Goal: Obtain resource: Obtain resource

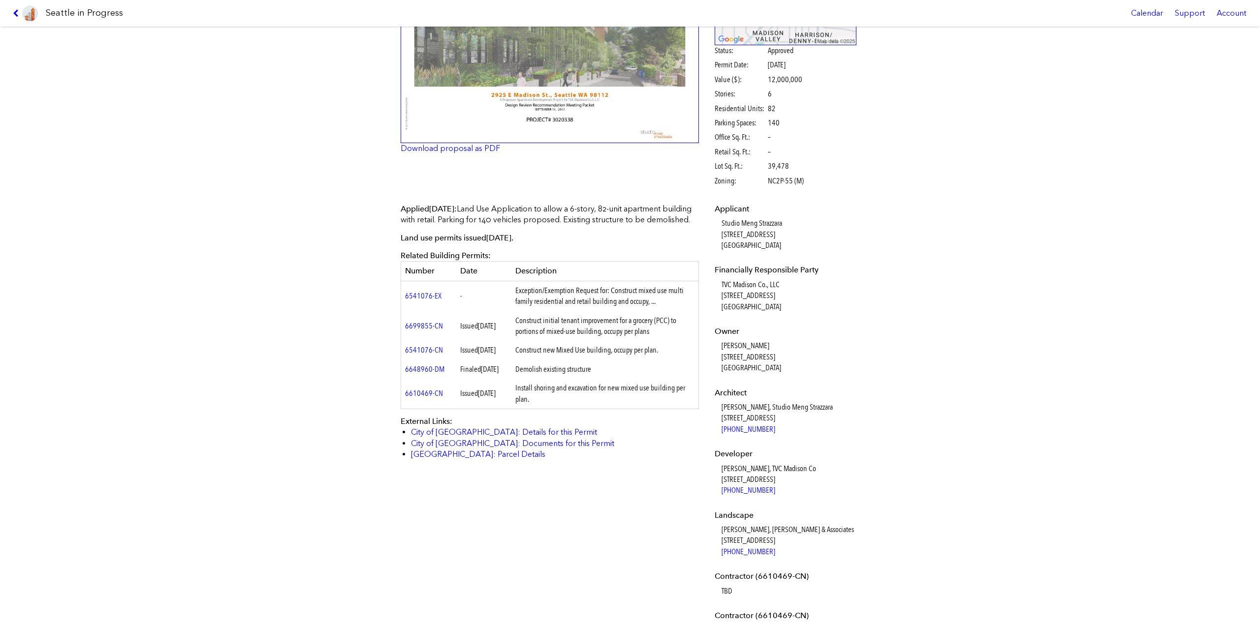
scroll to position [131, 0]
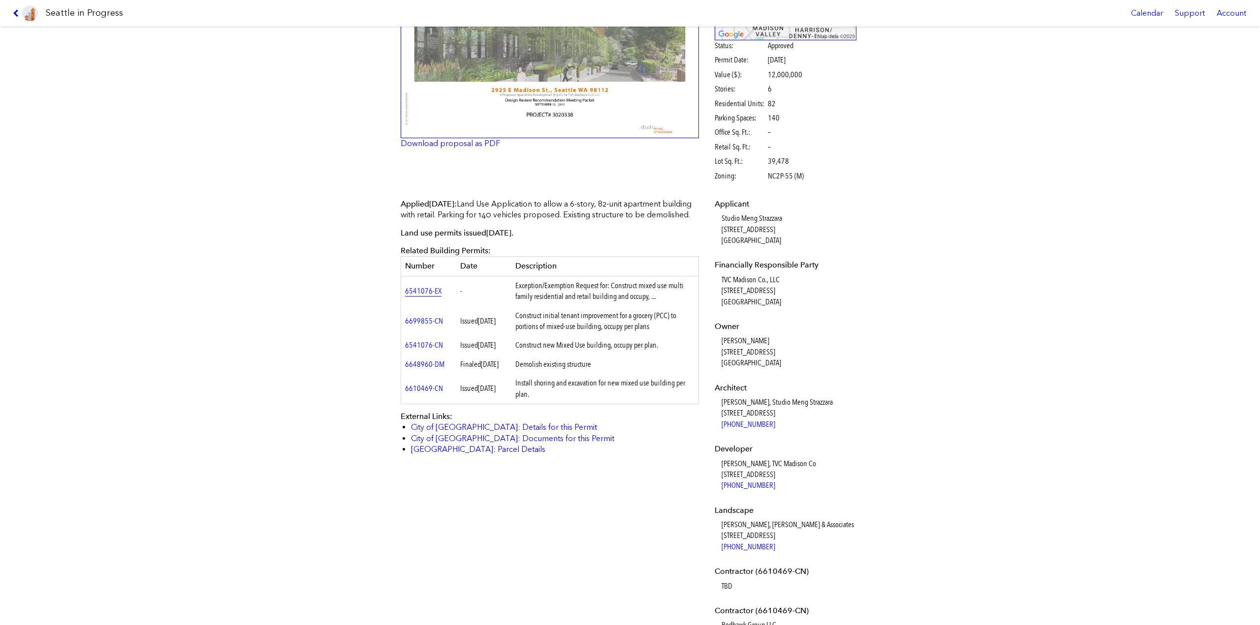
click at [419, 296] on link "6541076-EX" at bounding box center [423, 290] width 36 height 9
click at [419, 326] on link "6699855-CN" at bounding box center [424, 320] width 38 height 9
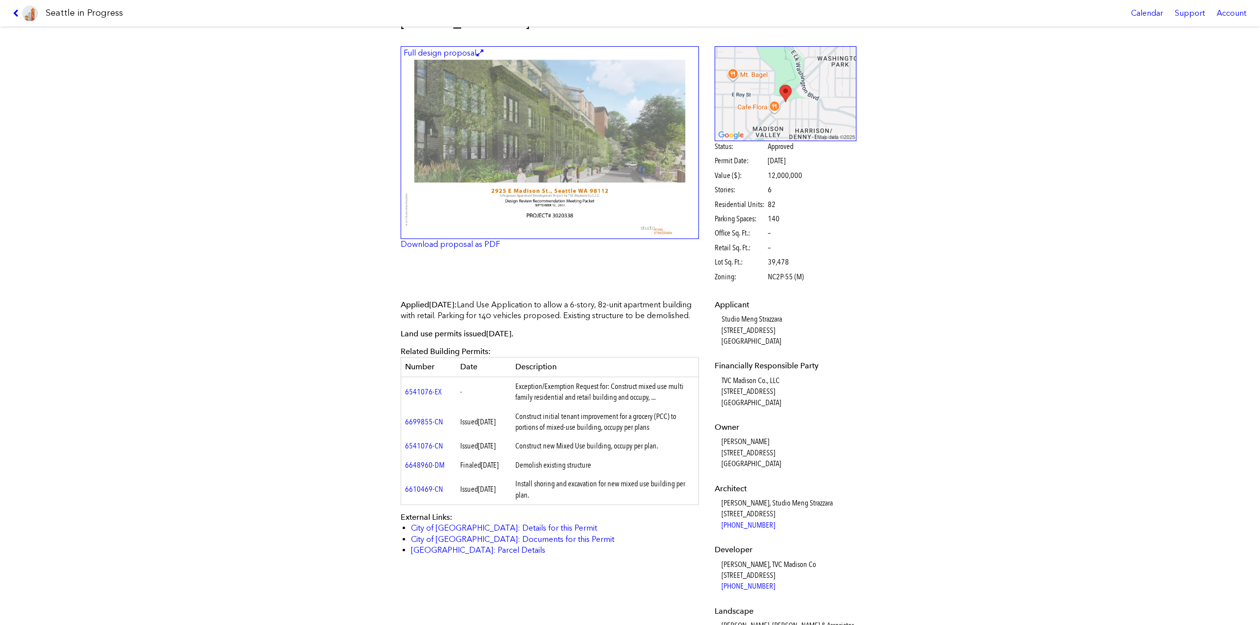
scroll to position [0, 0]
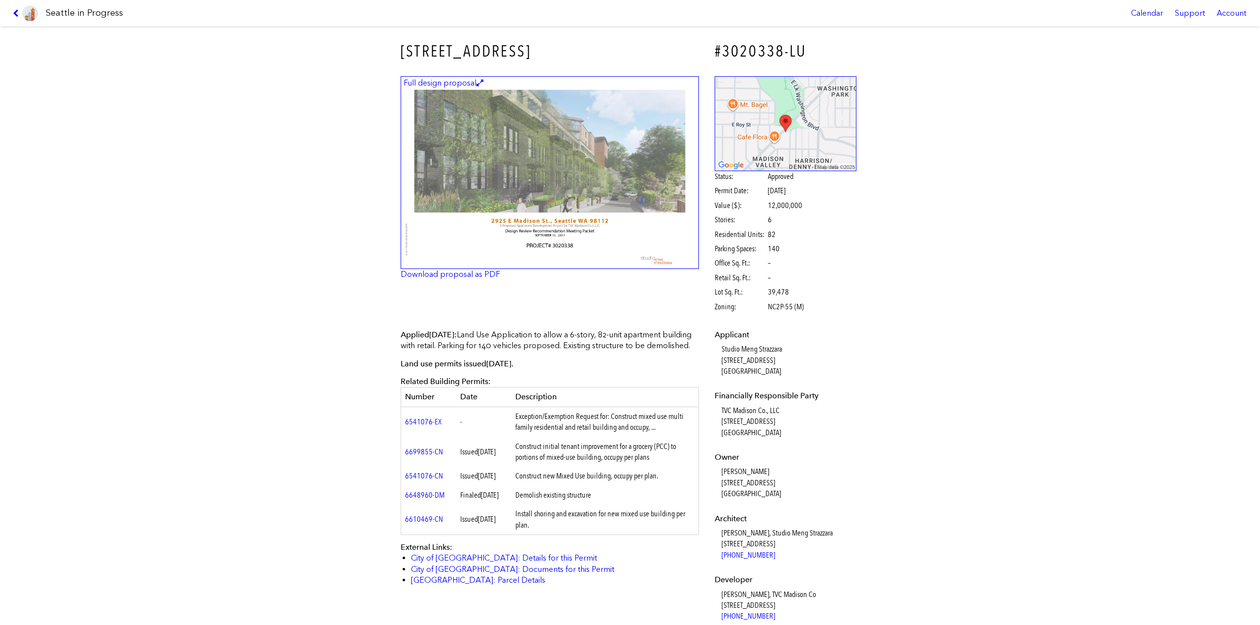
drag, startPoint x: 488, startPoint y: 240, endPoint x: 317, endPoint y: 217, distance: 172.6
click at [317, 217] on div "2925 E MADISON ST #3020338-LU Full design proposal Download proposal as PDF Sta…" at bounding box center [630, 326] width 1260 height 599
click at [451, 87] on figcaption "Full design proposal" at bounding box center [443, 83] width 83 height 11
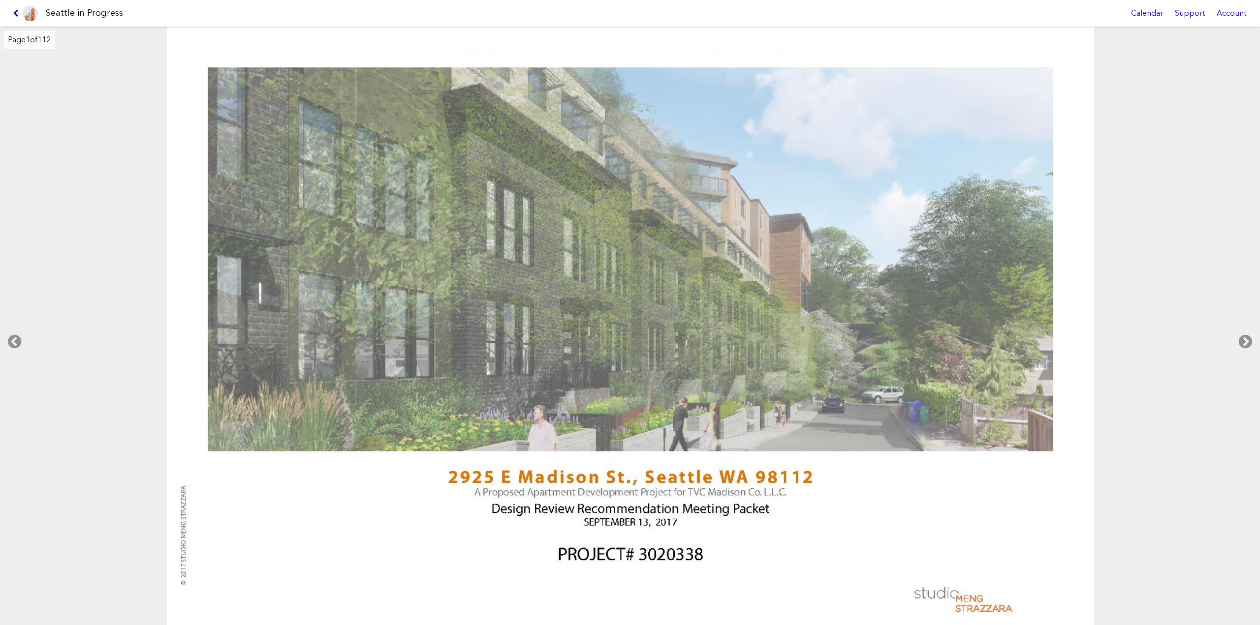
drag, startPoint x: 264, startPoint y: 455, endPoint x: 271, endPoint y: 381, distance: 74.6
click at [265, 452] on img at bounding box center [630, 327] width 927 height 600
click at [1050, 113] on img at bounding box center [630, 327] width 927 height 600
click at [1061, 202] on img at bounding box center [630, 327] width 927 height 600
click at [1060, 198] on img at bounding box center [630, 327] width 927 height 600
